Goal: Task Accomplishment & Management: Complete application form

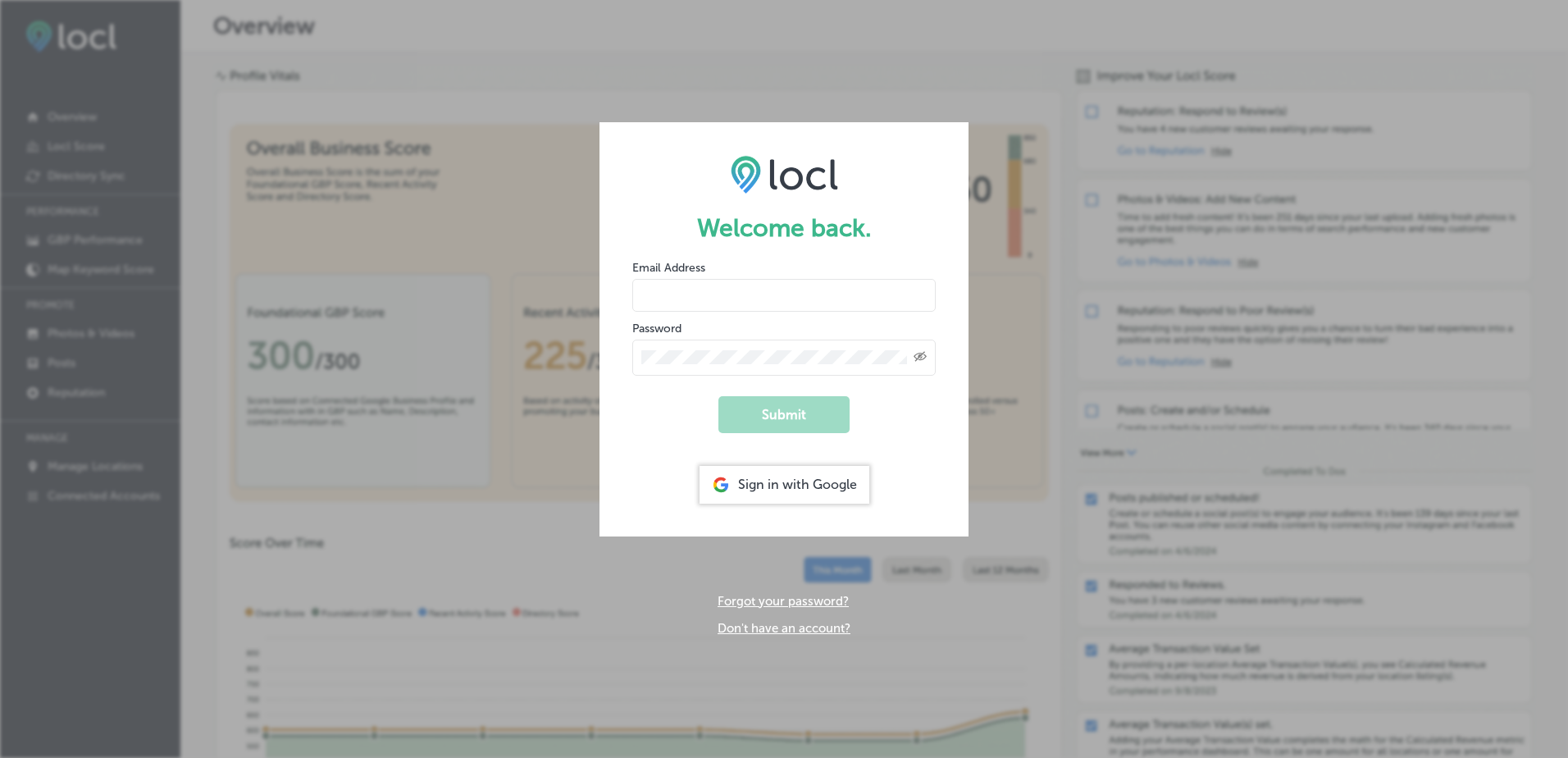
click at [648, 296] on input "email" at bounding box center [784, 296] width 303 height 33
type input "[PERSON_NAME][EMAIL_ADDRESS][DOMAIN_NAME]"
click at [835, 297] on input "haley@visitnsbfla.com" at bounding box center [784, 296] width 303 height 33
